Goal: Find specific page/section: Find specific page/section

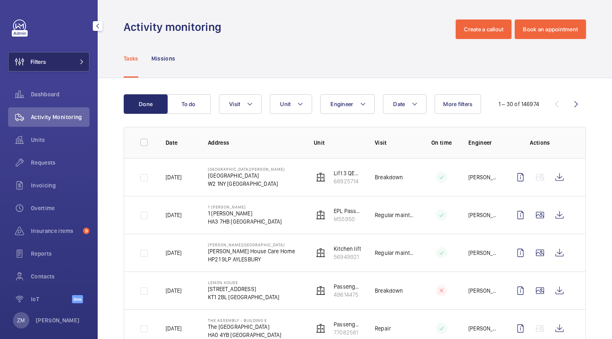
click at [48, 63] on button "Filters" at bounding box center [48, 62] width 81 height 20
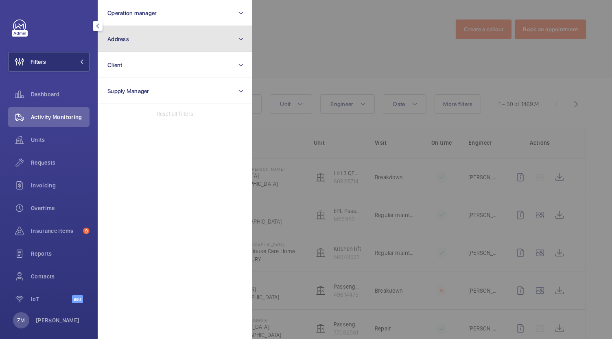
click at [143, 39] on button "Address" at bounding box center [175, 39] width 155 height 26
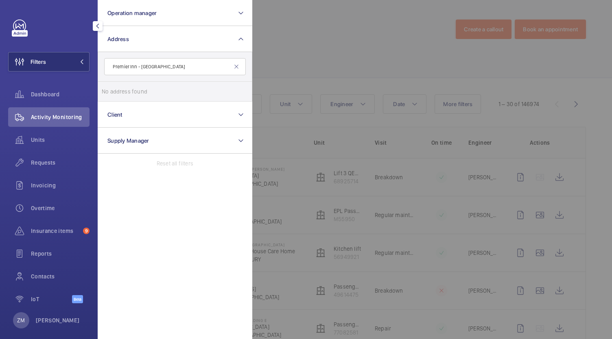
click at [141, 65] on input "Premier Inn - [GEOGRAPHIC_DATA]" at bounding box center [175, 66] width 142 height 17
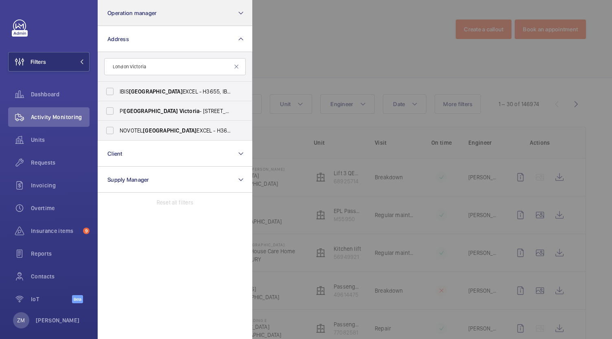
type input "London Victoria"
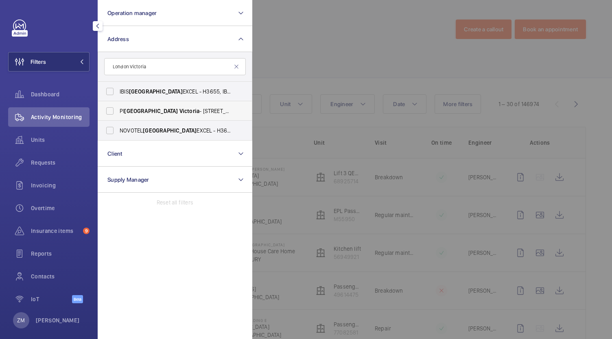
click at [114, 109] on label "PI [GEOGRAPHIC_DATA] Victoria - [STREET_ADDRESS][PERSON_NAME]" at bounding box center [169, 111] width 142 height 20
click at [114, 109] on input "PI [GEOGRAPHIC_DATA] Victoria - [STREET_ADDRESS][PERSON_NAME]" at bounding box center [110, 111] width 16 height 16
checkbox input "true"
click at [112, 132] on label "NOVOTEL LONDON EXCEL - H3656, [STREET_ADDRESS]" at bounding box center [169, 131] width 142 height 20
click at [112, 132] on input "NOVOTEL LONDON EXCEL - H3656, [STREET_ADDRESS]" at bounding box center [110, 130] width 16 height 16
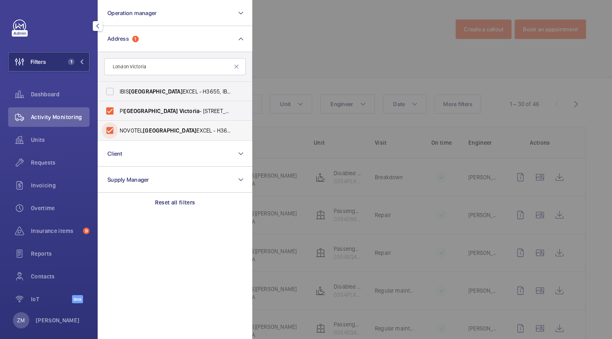
checkbox input "true"
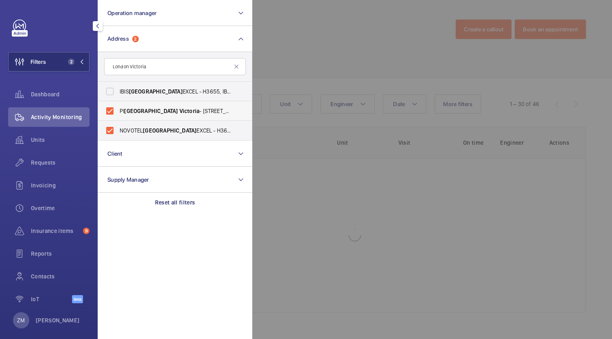
click at [111, 115] on label "PI [GEOGRAPHIC_DATA] Victoria - [STREET_ADDRESS][PERSON_NAME]" at bounding box center [169, 111] width 142 height 20
click at [111, 115] on input "PI [GEOGRAPHIC_DATA] Victoria - [STREET_ADDRESS][PERSON_NAME]" at bounding box center [110, 111] width 16 height 16
checkbox input "false"
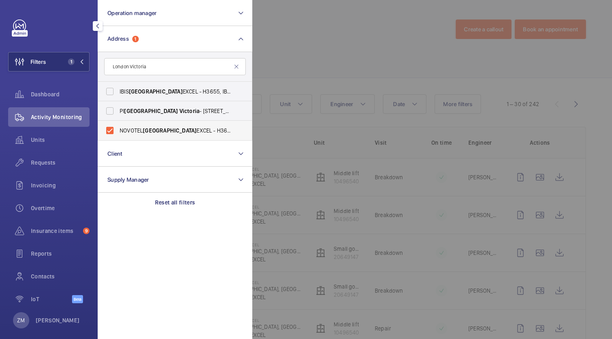
click at [108, 133] on label "NOVOTEL LONDON EXCEL - H3656, [STREET_ADDRESS]" at bounding box center [169, 131] width 142 height 20
click at [108, 133] on input "NOVOTEL LONDON EXCEL - H3656, [STREET_ADDRESS]" at bounding box center [110, 130] width 16 height 16
checkbox input "false"
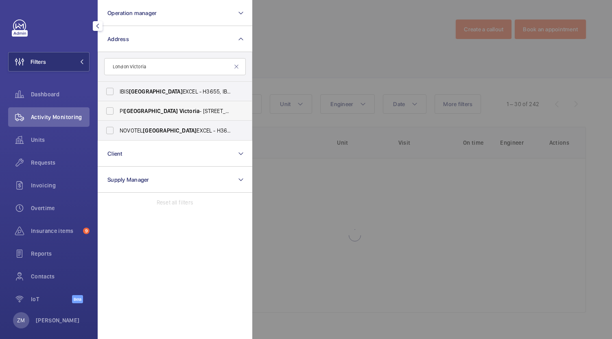
click at [113, 112] on label "PI [GEOGRAPHIC_DATA] Victoria - [STREET_ADDRESS][PERSON_NAME]" at bounding box center [169, 111] width 142 height 20
click at [113, 112] on input "PI [GEOGRAPHIC_DATA] Victoria - [STREET_ADDRESS][PERSON_NAME]" at bounding box center [110, 111] width 16 height 16
checkbox input "true"
click at [288, 143] on div at bounding box center [558, 169] width 612 height 339
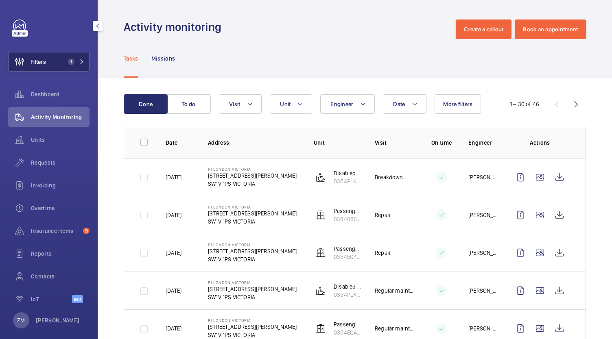
click at [57, 55] on button "Filters 1" at bounding box center [48, 62] width 81 height 20
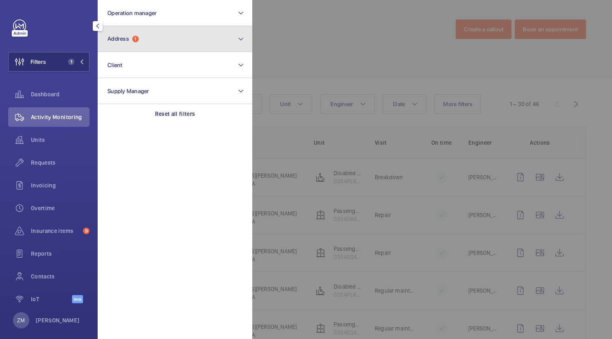
click at [164, 34] on button "Address 1" at bounding box center [175, 39] width 155 height 26
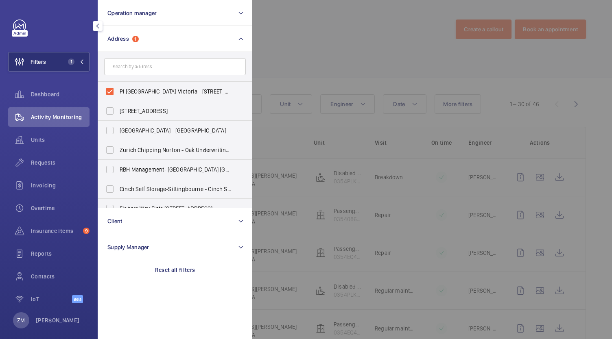
click at [335, 48] on div at bounding box center [558, 169] width 612 height 339
